Goal: Check status: Check status

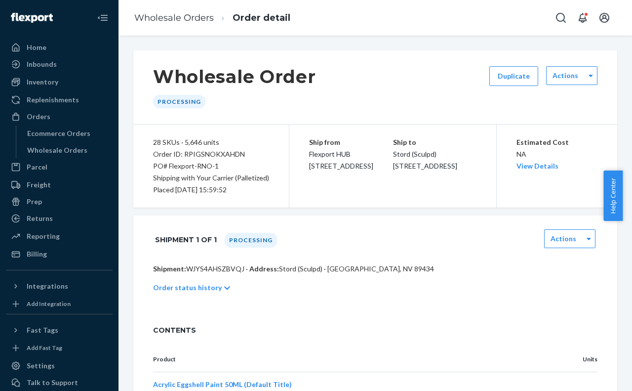
click at [331, 161] on div "Ship from Flexport HUB [STREET_ADDRESS]" at bounding box center [351, 154] width 84 height 36
click at [332, 158] on span "Flexport HUB [STREET_ADDRESS]" at bounding box center [341, 160] width 64 height 20
click at [332, 157] on span "Flexport HUB [STREET_ADDRESS]" at bounding box center [341, 160] width 64 height 20
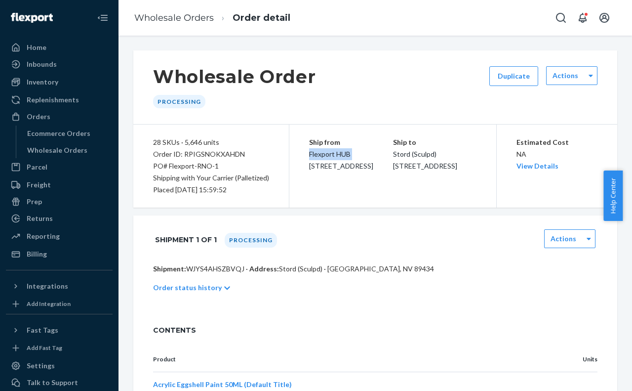
click at [332, 157] on span "Flexport HUB [STREET_ADDRESS]" at bounding box center [341, 160] width 64 height 20
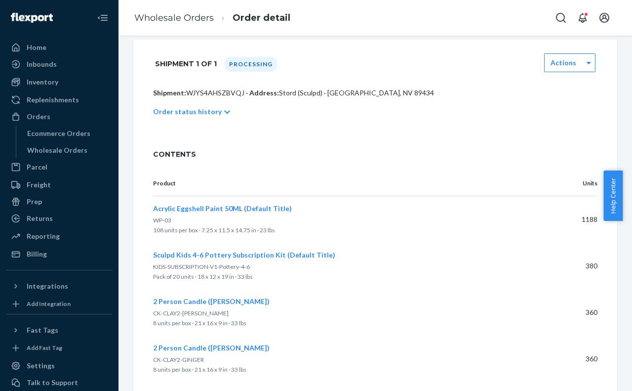
scroll to position [247, 0]
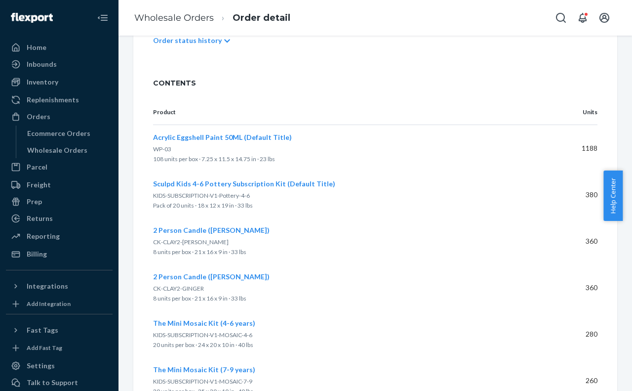
click at [205, 196] on span "KIDS-SUBSCRIPTION-V1-Pottery-4-6" at bounding box center [201, 195] width 97 height 7
copy span "KIDS-SUBSCRIPTION-V1-Pottery-4-6"
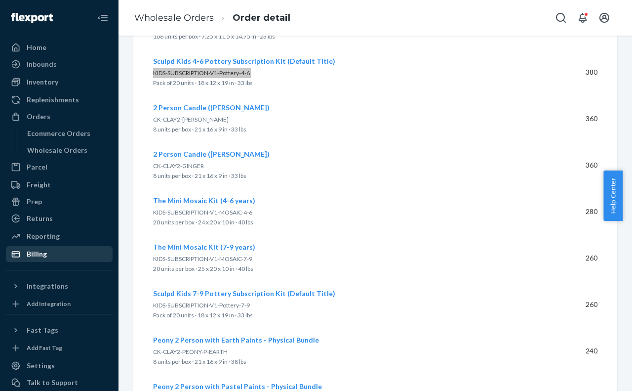
scroll to position [370, 0]
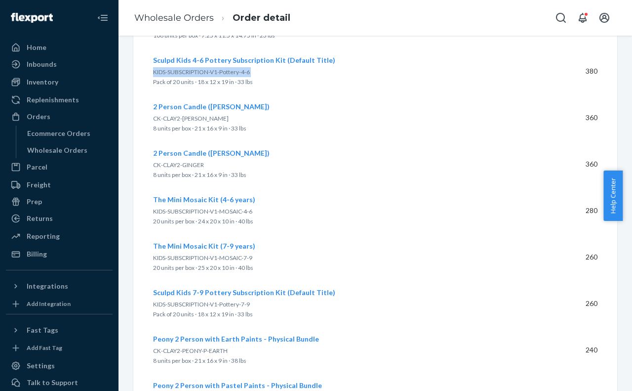
click at [183, 212] on span "KIDS-SUBSCRIPTION-V1-MOSAIC-4-6" at bounding box center [202, 210] width 99 height 7
copy span "KIDS-SUBSCRIPTION-V1-MOSAIC-4-6"
click at [219, 253] on p "KIDS-SUBSCRIPTION-V1-MOSAIC-7-9" at bounding box center [346, 258] width 387 height 10
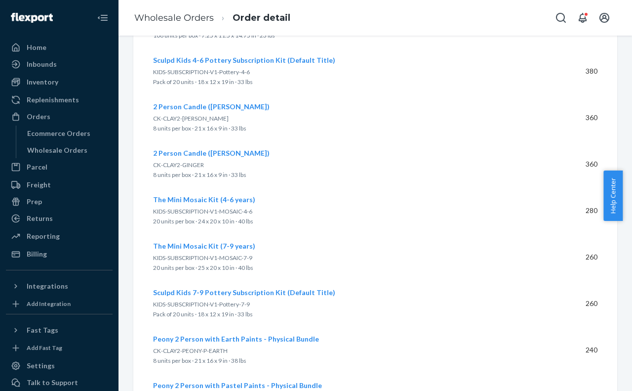
click at [218, 255] on span "KIDS-SUBSCRIPTION-V1-MOSAIC-7-9" at bounding box center [202, 257] width 99 height 7
copy span "KIDS-SUBSCRIPTION-V1-MOSAIC-7-9"
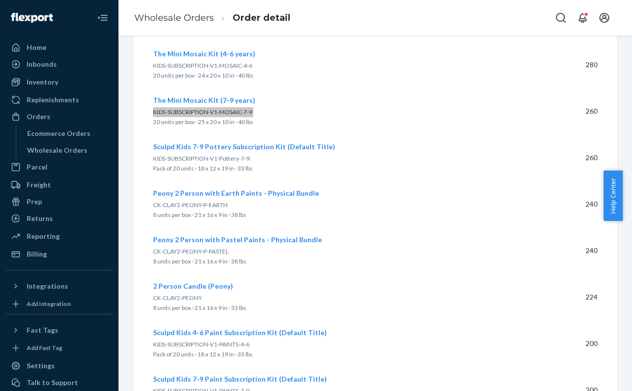
scroll to position [556, 0]
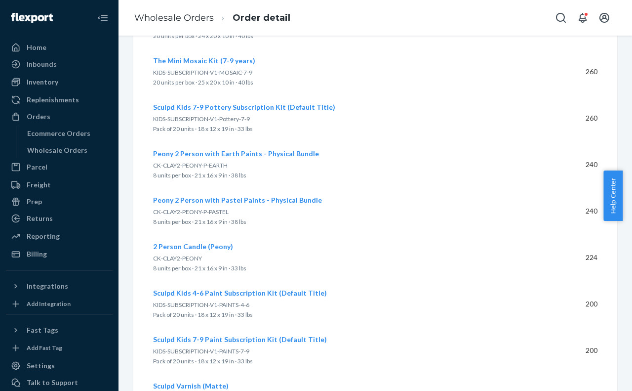
click at [226, 114] on div "Sculpd Kids 7-9 Pottery Subscription Kit (Default Title) KIDS-SUBSCRIPTION-V1-P…" at bounding box center [346, 118] width 387 height 32
copy span "KIDS-SUBSCRIPTION-V1-Pottery-7-9"
click at [194, 166] on span "CK-CLAY2-PEONY-P-EARTH" at bounding box center [190, 164] width 75 height 7
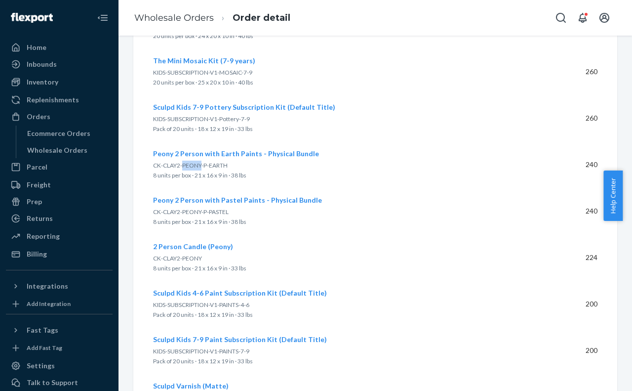
click at [194, 166] on span "CK-CLAY2-PEONY-P-EARTH" at bounding box center [190, 164] width 75 height 7
copy span "CK-CLAY2-PEONY-P-EARTH"
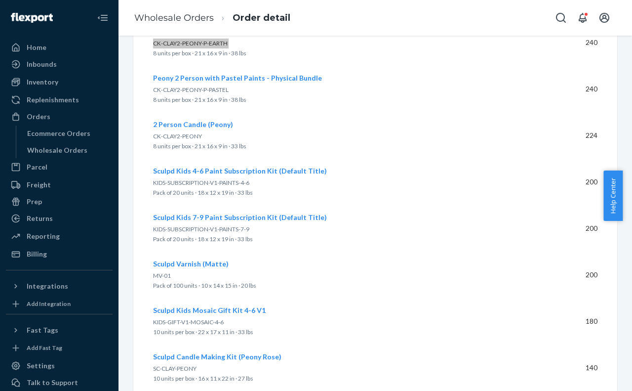
scroll to position [679, 0]
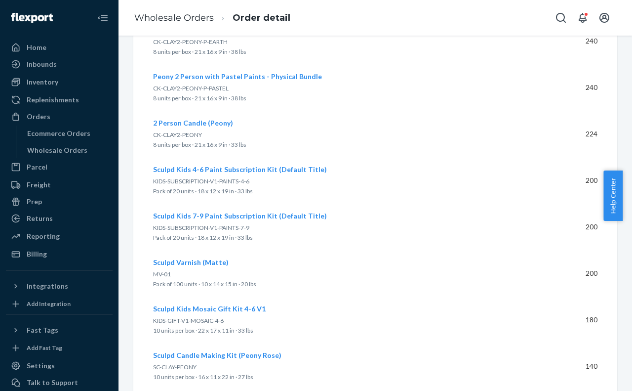
click at [208, 88] on span "CK-CLAY2-PEONY-P-PASTEL" at bounding box center [191, 87] width 76 height 7
copy span "CK-CLAY2-PEONY-P-PASTEL"
click at [171, 137] on span "CK-CLAY2-PEONY" at bounding box center [177, 134] width 49 height 7
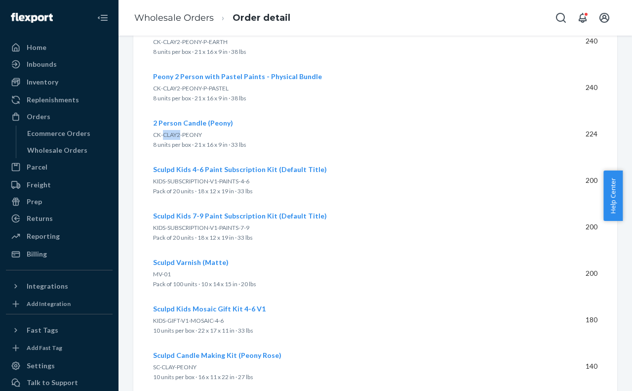
click at [171, 137] on span "CK-CLAY2-PEONY" at bounding box center [177, 134] width 49 height 7
copy span "CK-CLAY2-PEONY"
click at [210, 180] on span "KIDS-SUBSCRIPTION-V1-PAINTS-4-6" at bounding box center [201, 180] width 96 height 7
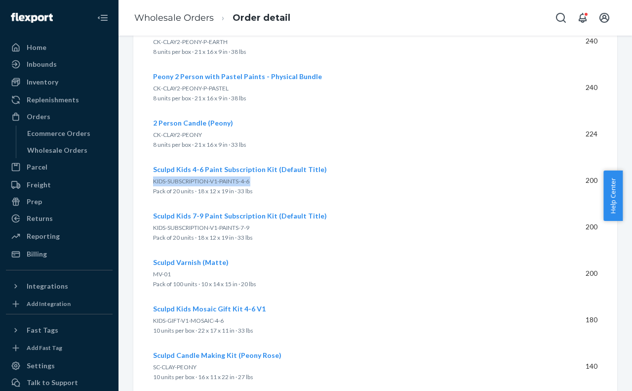
click at [210, 180] on span "KIDS-SUBSCRIPTION-V1-PAINTS-4-6" at bounding box center [201, 180] width 96 height 7
copy span "KIDS-SUBSCRIPTION-V1-PAINTS-4-6"
click at [185, 226] on span "KIDS-SUBSCRIPTION-V1-PAINTS-7-9" at bounding box center [201, 227] width 96 height 7
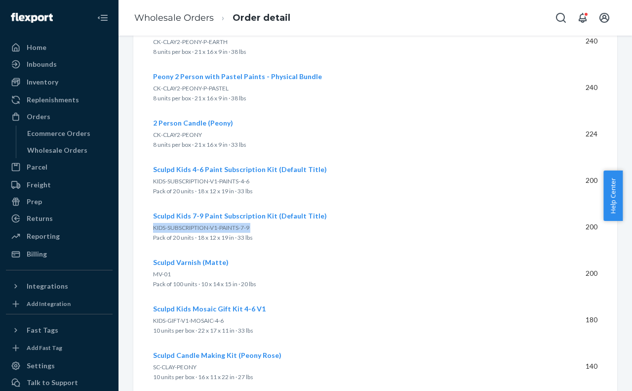
click at [185, 226] on span "KIDS-SUBSCRIPTION-V1-PAINTS-7-9" at bounding box center [201, 227] width 96 height 7
copy span "KIDS-SUBSCRIPTION-V1-PAINTS-7-9"
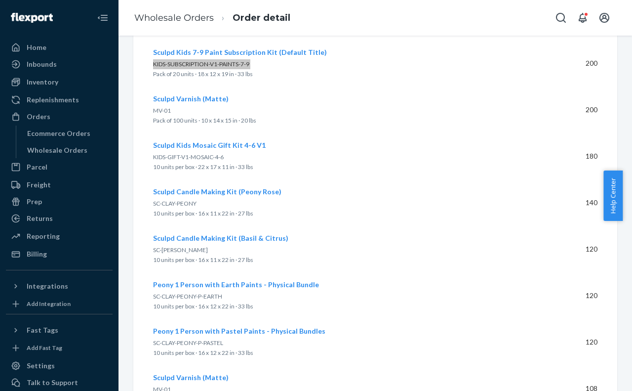
scroll to position [864, 0]
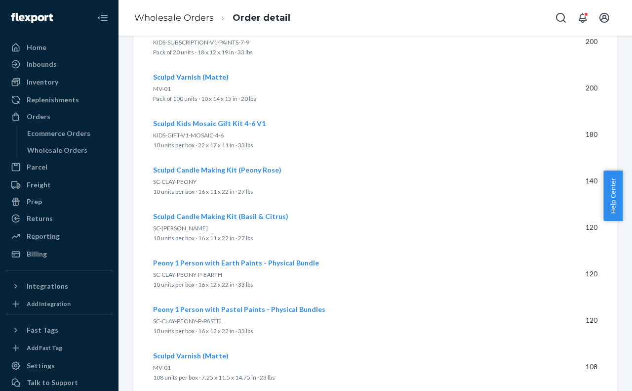
click at [187, 134] on span "KIDS-GIFT-V1-MOSAIC-4-6" at bounding box center [188, 134] width 71 height 7
copy span "KIDS-GIFT-V1-MOSAIC-4-6"
click at [181, 183] on span "SC-CLAY-PEONY" at bounding box center [174, 181] width 43 height 7
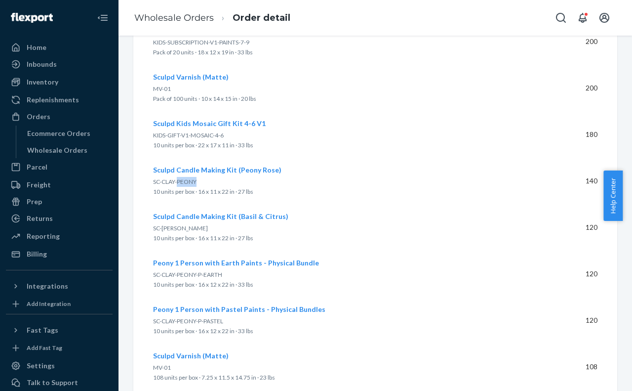
click at [181, 183] on span "SC-CLAY-PEONY" at bounding box center [174, 181] width 43 height 7
click at [166, 229] on span "SC-[PERSON_NAME]" at bounding box center [180, 227] width 55 height 7
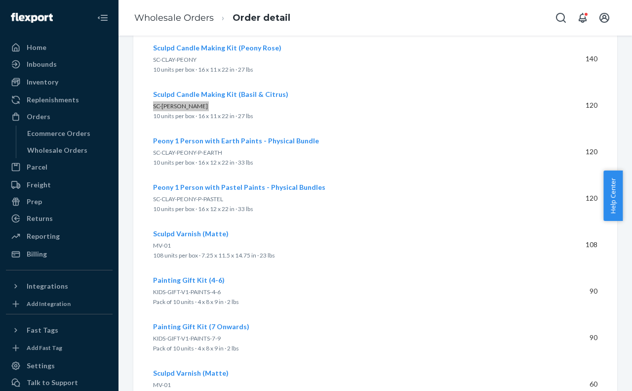
scroll to position [988, 0]
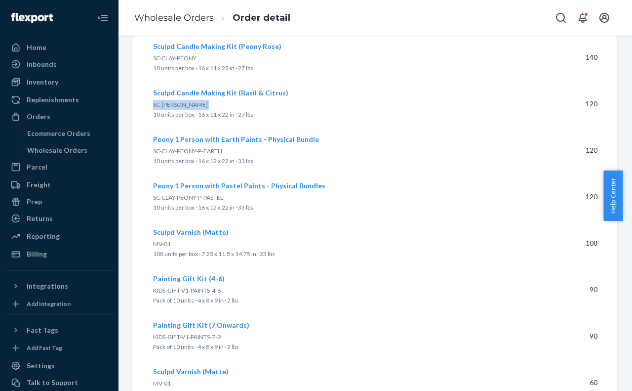
click at [199, 143] on span "Peony 1 Person with Earth Paints - Physical Bundle" at bounding box center [236, 139] width 166 height 8
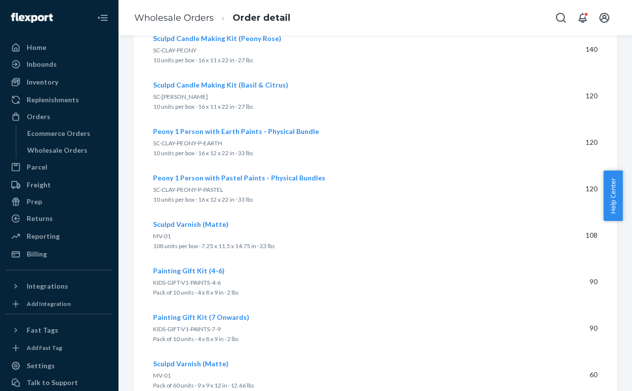
scroll to position [1008, 0]
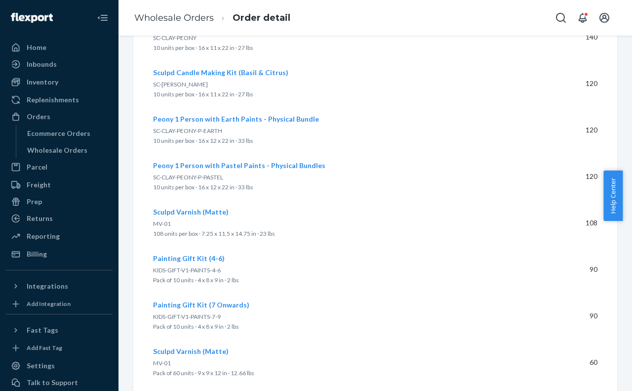
click at [189, 129] on span "SC-CLAY-PEONY-P-EARTH" at bounding box center [187, 130] width 69 height 7
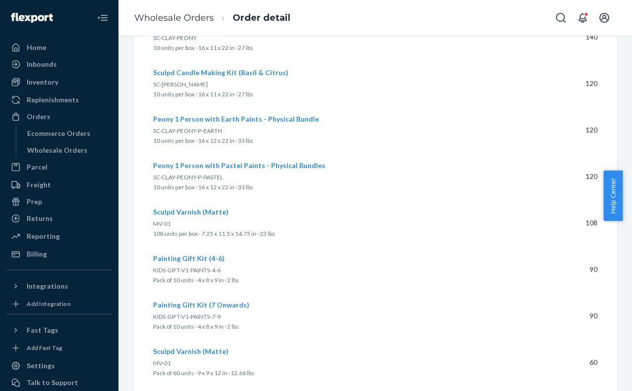
click at [191, 177] on span "SC-CLAY-PEONY-P-PASTEL" at bounding box center [188, 176] width 70 height 7
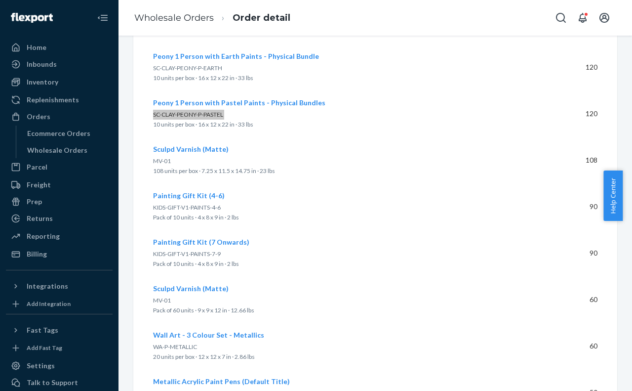
scroll to position [1131, 0]
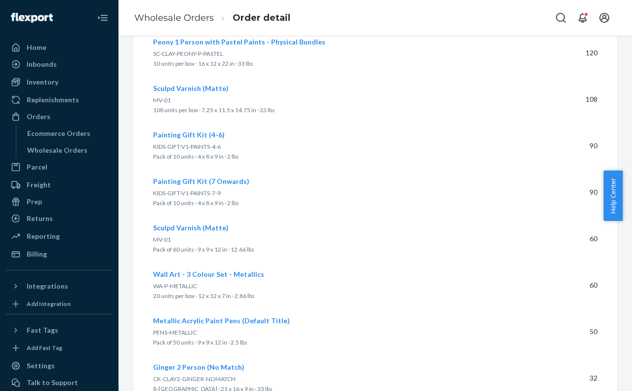
click at [196, 145] on span "KIDS-GIFT-V1-PAINTS-4-6" at bounding box center [187, 146] width 68 height 7
click at [184, 191] on span "KIDS-GIFT-V1-PAINTS-7-9" at bounding box center [187, 192] width 68 height 7
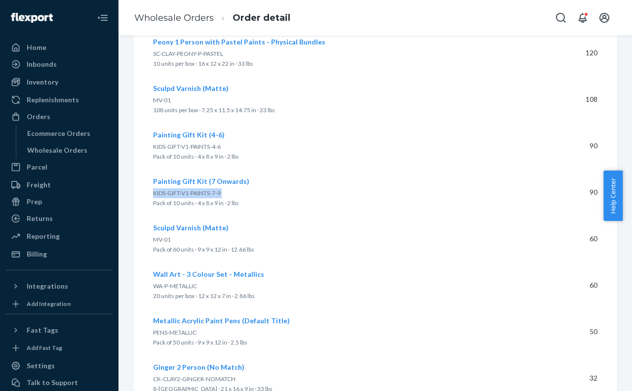
click at [184, 191] on span "KIDS-GIFT-V1-PAINTS-7-9" at bounding box center [187, 192] width 68 height 7
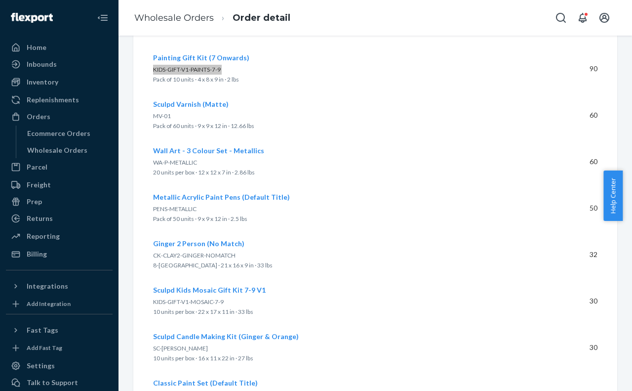
scroll to position [1317, 0]
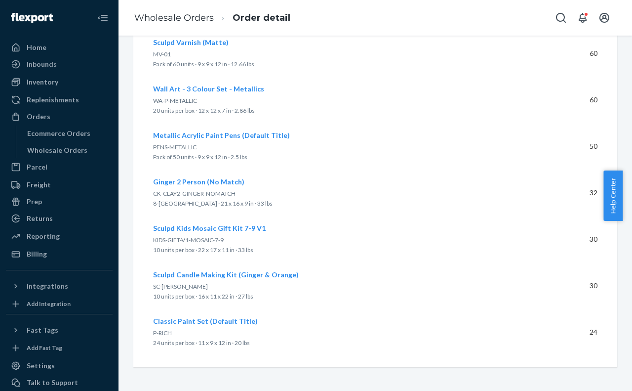
click at [181, 106] on p "20 units per box · 12 x 12 x 7 in · 2.86 lbs" at bounding box center [346, 111] width 387 height 10
click at [181, 107] on p "20 units per box · 12 x 12 x 7 in · 2.86 lbs" at bounding box center [346, 111] width 387 height 10
click at [181, 106] on p "20 units per box · 12 x 12 x 7 in · 2.86 lbs" at bounding box center [346, 111] width 387 height 10
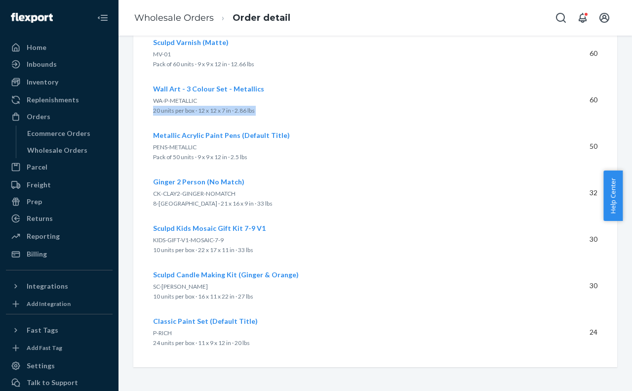
click at [181, 106] on p "20 units per box · 12 x 12 x 7 in · 2.86 lbs" at bounding box center [346, 111] width 387 height 10
click at [181, 100] on span "WA-P-METALLIC" at bounding box center [175, 100] width 44 height 7
click at [184, 147] on span "PENS-METALLIC" at bounding box center [174, 146] width 43 height 7
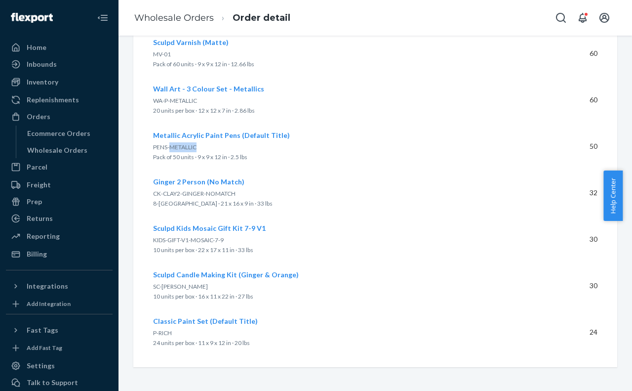
click at [184, 147] on span "PENS-METALLIC" at bounding box center [174, 146] width 43 height 7
click at [211, 193] on span "CK-CLAY2-GINGER-NOMATCH" at bounding box center [194, 193] width 82 height 7
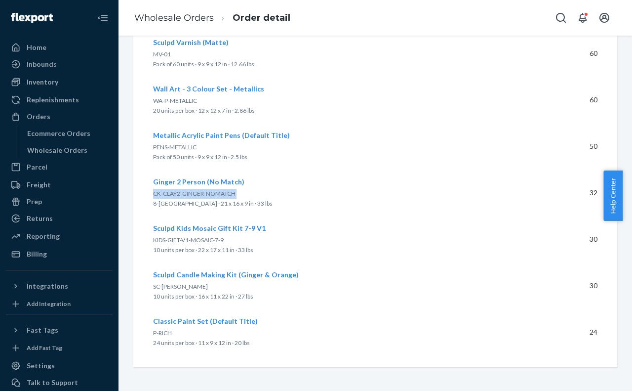
click at [188, 240] on span "KIDS-GIFT-V1-MOSAIC-7-9" at bounding box center [188, 239] width 71 height 7
click at [181, 284] on span "SC-[PERSON_NAME]" at bounding box center [180, 285] width 55 height 7
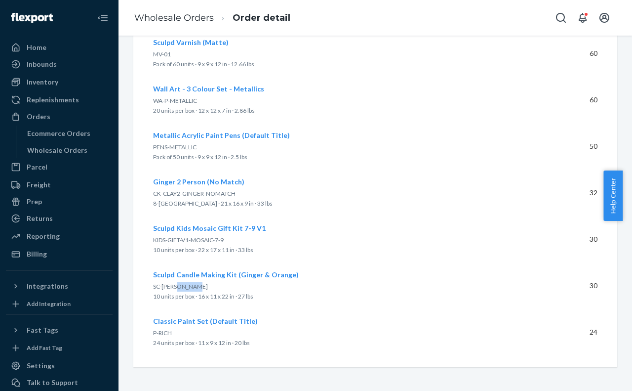
click at [181, 284] on span "SC-[PERSON_NAME]" at bounding box center [180, 285] width 55 height 7
click at [168, 329] on span "P-RICH" at bounding box center [162, 332] width 19 height 7
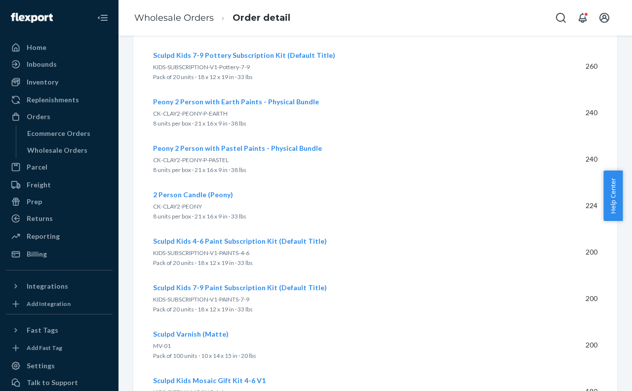
scroll to position [613, 0]
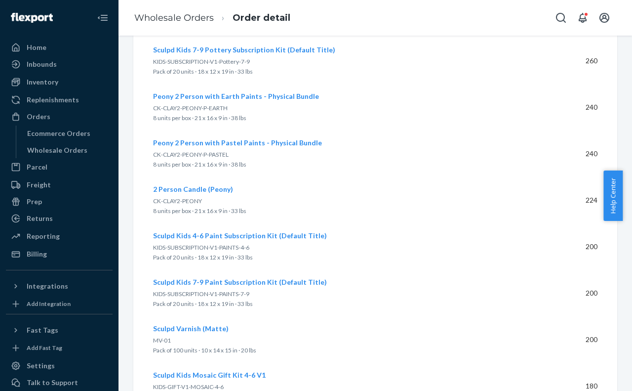
drag, startPoint x: 628, startPoint y: 181, endPoint x: 630, endPoint y: 225, distance: 43.5
click at [622, 225] on body "Home Inbounds Shipping Plans Problems Inventory Products Replenishments Orders …" at bounding box center [316, 195] width 632 height 391
drag, startPoint x: 628, startPoint y: 208, endPoint x: 627, endPoint y: 233, distance: 24.7
click at [622, 233] on body "Home Inbounds Shipping Plans Problems Inventory Products Replenishments Orders …" at bounding box center [316, 195] width 632 height 391
click at [500, 233] on div "Sculpd Kids 4-6 Paint Subscription Kit (Default Title) KIDS-SUBSCRIPTION-V1-PAI…" at bounding box center [346, 247] width 387 height 32
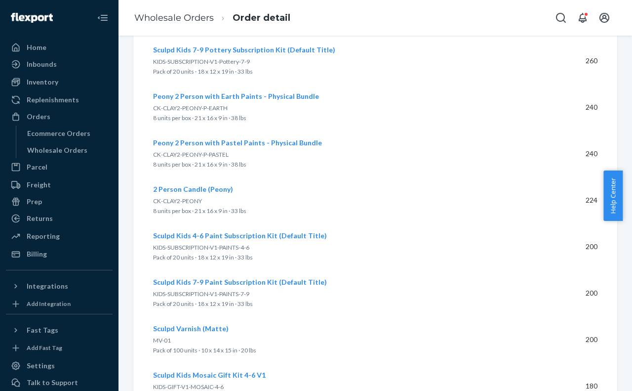
drag, startPoint x: 629, startPoint y: 186, endPoint x: 629, endPoint y: 218, distance: 32.6
click at [622, 218] on div "Help Center" at bounding box center [618, 195] width 29 height 50
drag, startPoint x: 629, startPoint y: 178, endPoint x: 628, endPoint y: 198, distance: 19.8
click at [622, 198] on div "Help Center" at bounding box center [618, 195] width 29 height 50
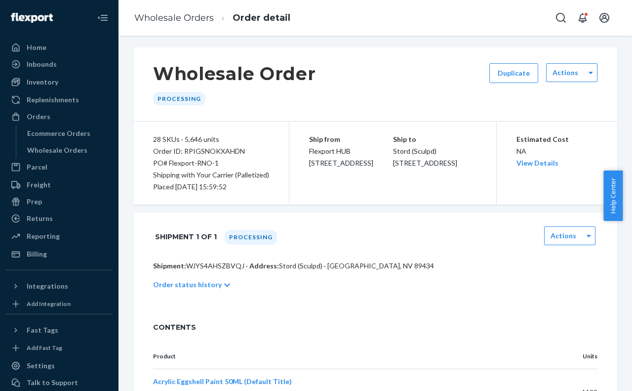
scroll to position [0, 0]
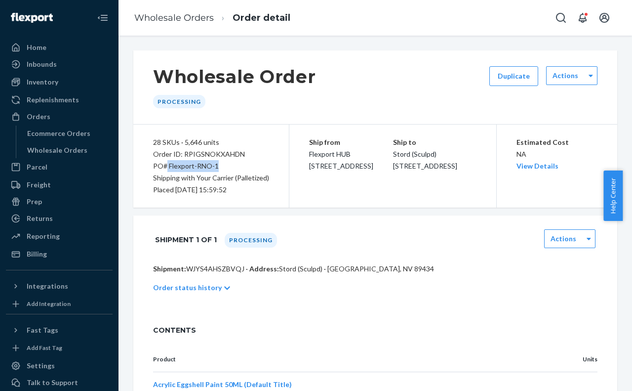
drag, startPoint x: 218, startPoint y: 166, endPoint x: 166, endPoint y: 169, distance: 51.5
click at [166, 169] on div "PO# Flexport-RNO-1" at bounding box center [211, 166] width 116 height 12
